Goal: Check status

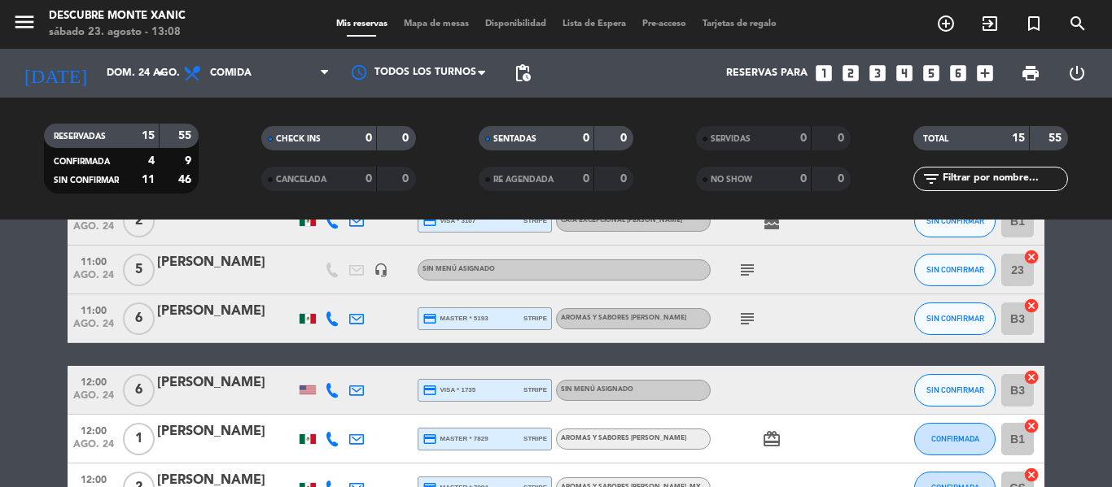
scroll to position [130, 0]
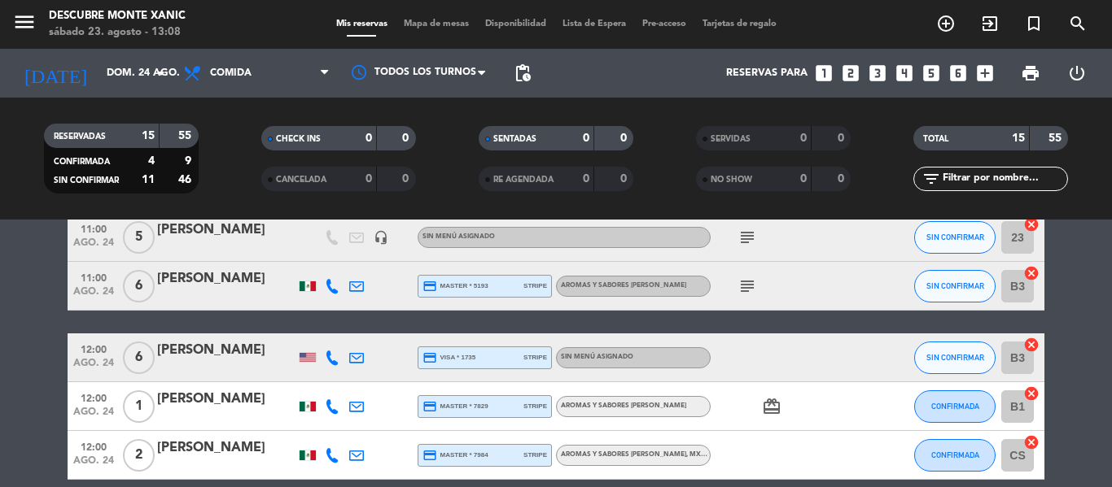
drag, startPoint x: 266, startPoint y: 345, endPoint x: 151, endPoint y: 338, distance: 115.0
click at [151, 338] on div "12:00 [DATE] 6 [PERSON_NAME] credit_card visa * 1735 stripe Sin menú asignado S…" at bounding box center [556, 358] width 977 height 49
copy div "[PERSON_NAME]"
click at [164, 69] on icon "arrow_drop_down" at bounding box center [161, 73] width 20 height 20
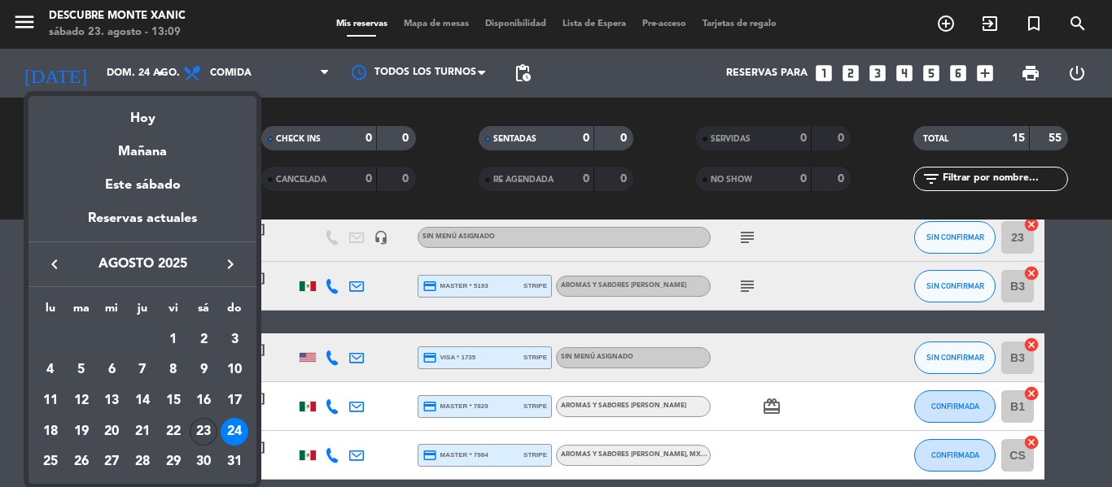
click at [204, 435] on div "23" at bounding box center [204, 432] width 28 height 28
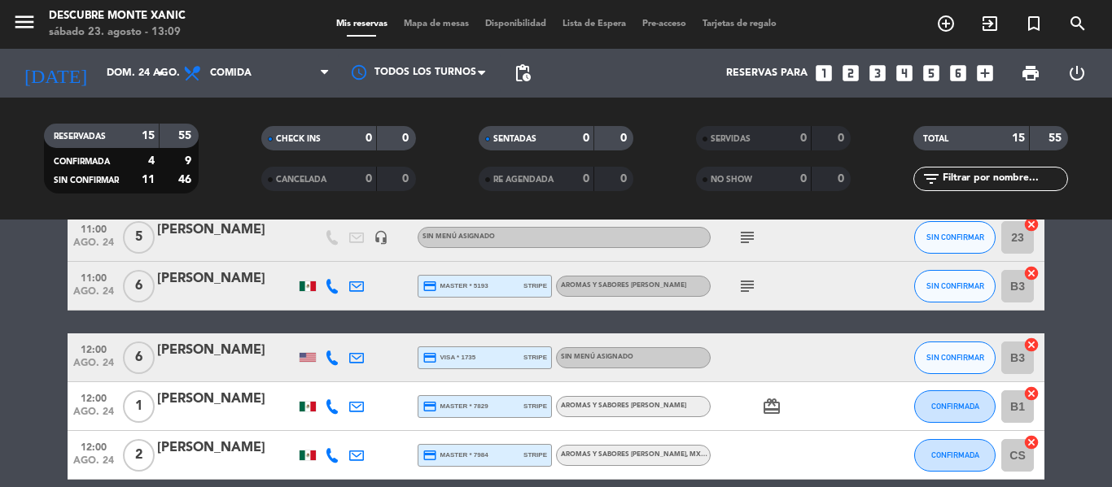
type input "sáb. 23 ago."
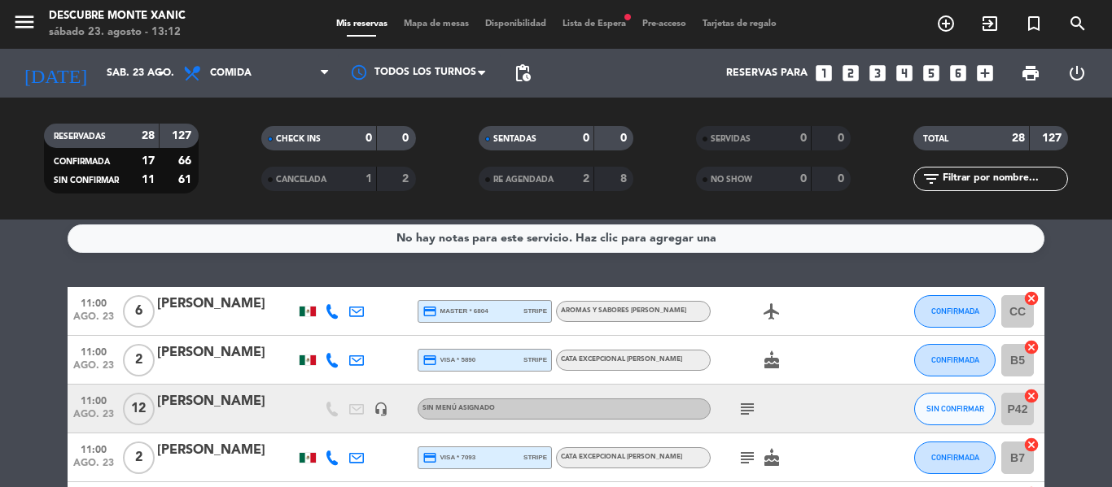
scroll to position [0, 0]
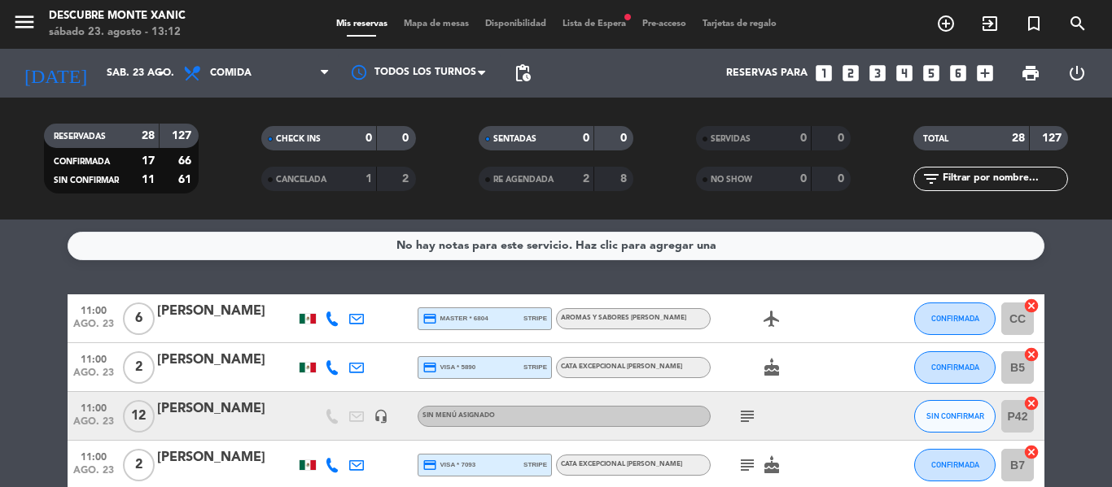
click at [573, 24] on span "Lista de Espera fiber_manual_record" at bounding box center [594, 24] width 80 height 9
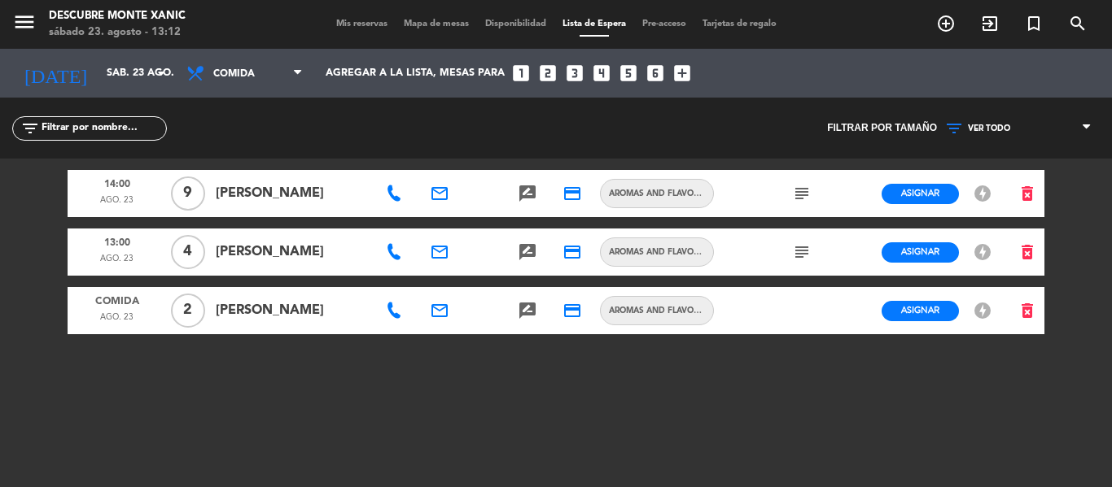
click at [4, 229] on div "menu Descubre [PERSON_NAME][DATE] 23. agosto - 13:12 Mis reservas Mapa de mesas…" at bounding box center [556, 243] width 1112 height 487
click at [369, 26] on span "Mis reservas" at bounding box center [362, 24] width 68 height 9
